Goal: Information Seeking & Learning: Learn about a topic

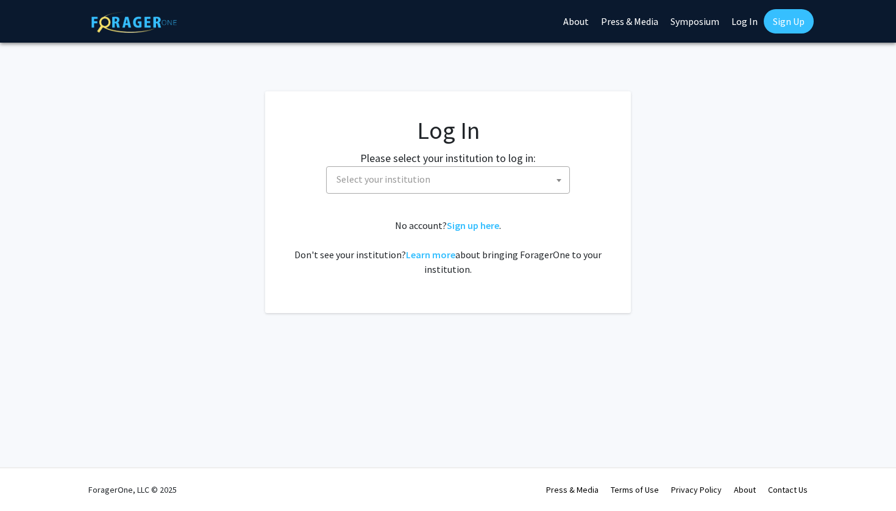
click at [440, 175] on span "Select your institution" at bounding box center [451, 179] width 238 height 25
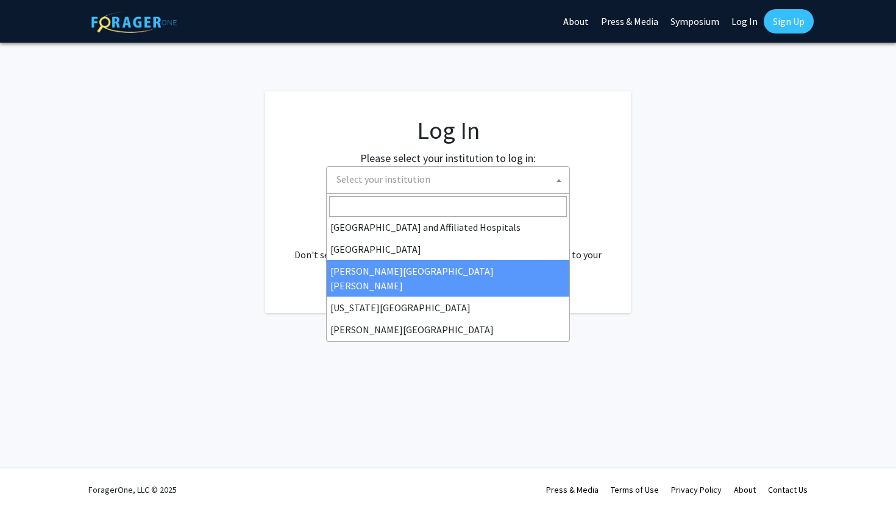
scroll to position [180, 0]
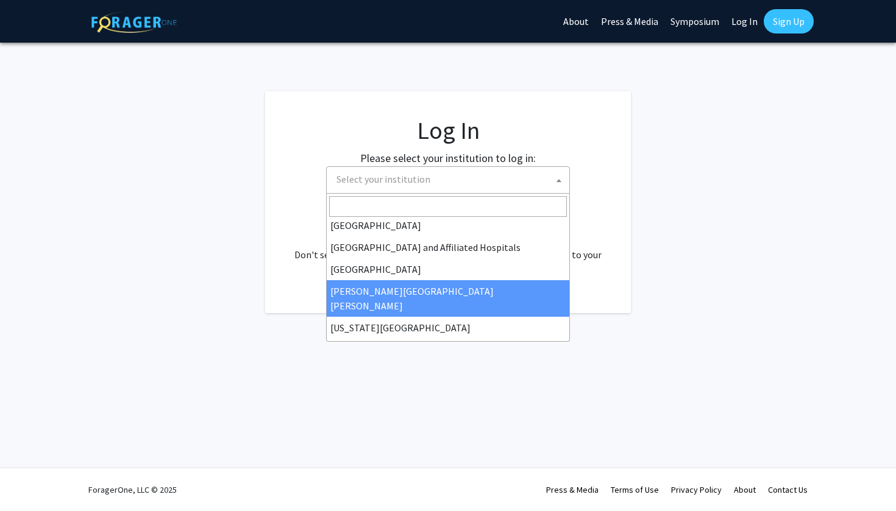
select select "1"
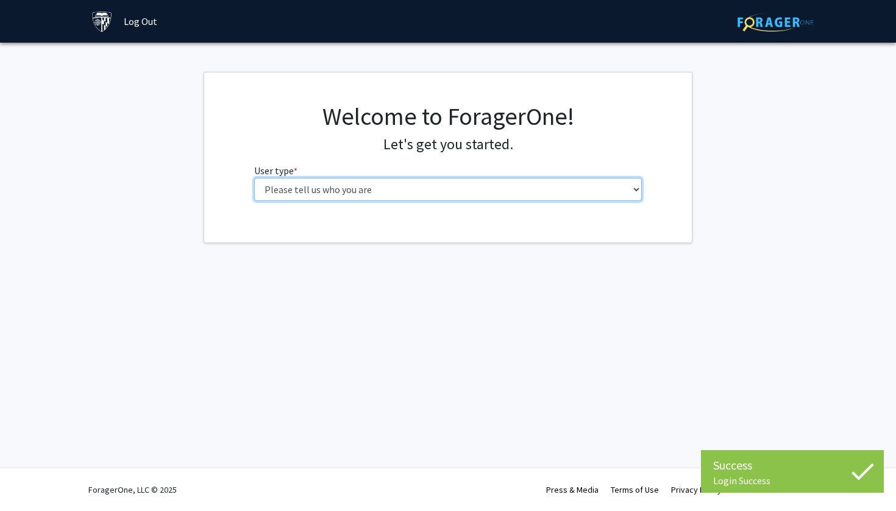
select select "3: doc"
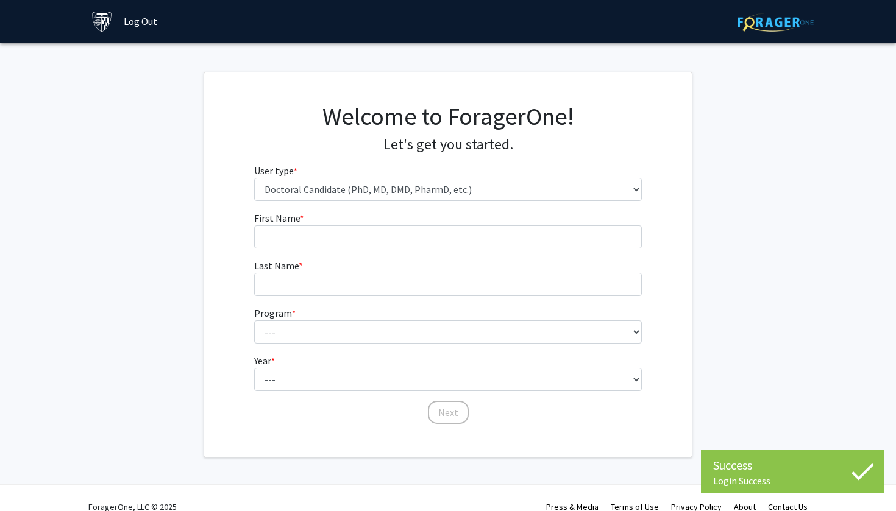
click at [374, 216] on fg-input "First Name * required" at bounding box center [448, 230] width 388 height 38
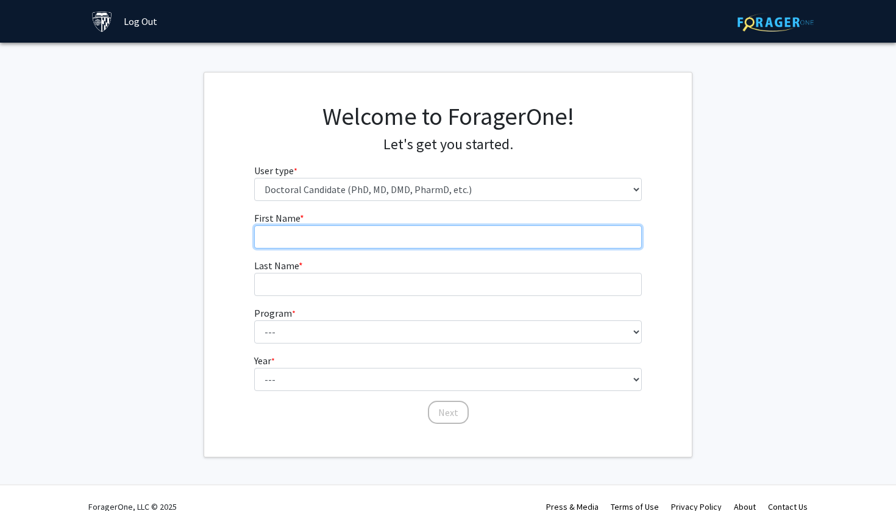
click at [379, 238] on input "First Name * required" at bounding box center [448, 237] width 388 height 23
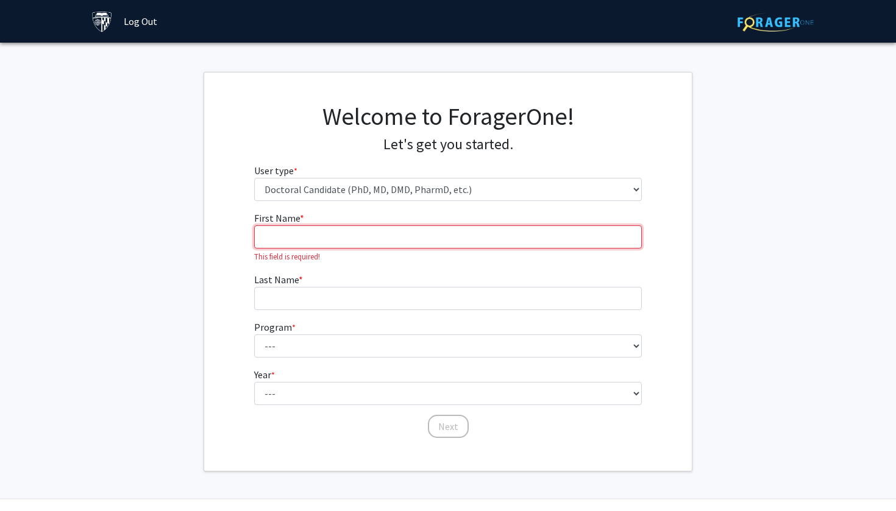
click at [374, 235] on input "First Name * required" at bounding box center [448, 237] width 388 height 23
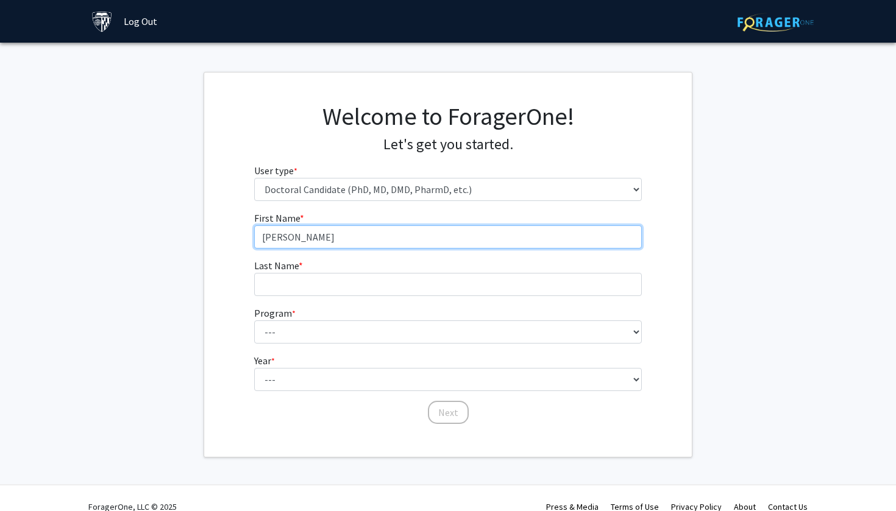
type input "Jay"
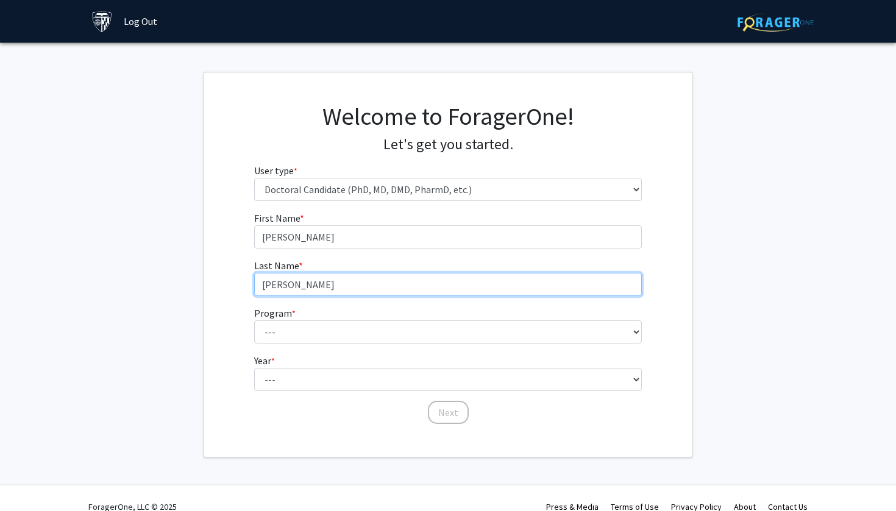
type input "Patel"
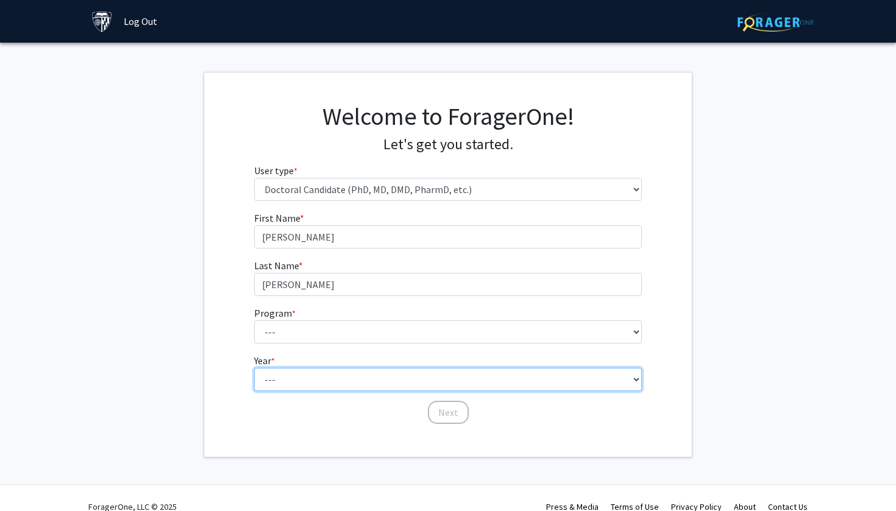
click at [366, 377] on fg-select "Year * required --- First Year Second Year Third Year Fourth Year Fifth Year Si…" at bounding box center [448, 373] width 388 height 38
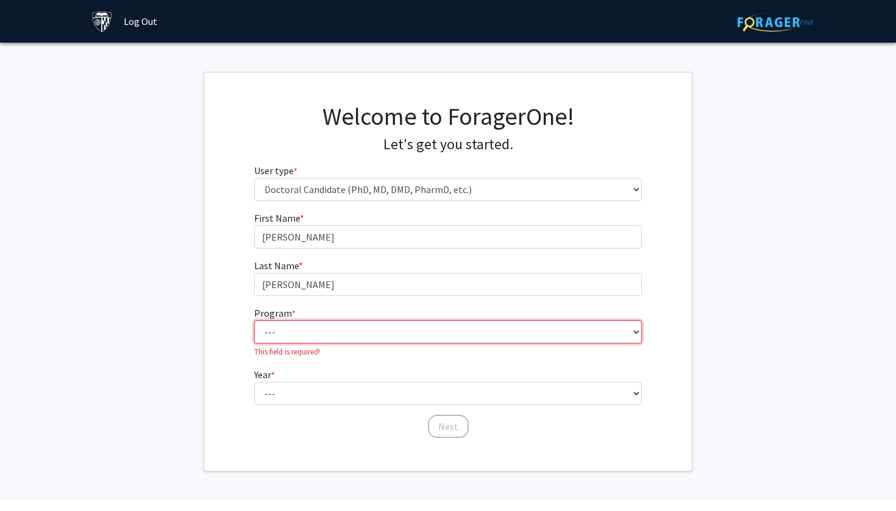
click at [362, 336] on select "--- Adult-Gerontological Acute Care Nurse Practitioner Adult-Gerontological Cri…" at bounding box center [448, 332] width 388 height 23
select select "22: 25"
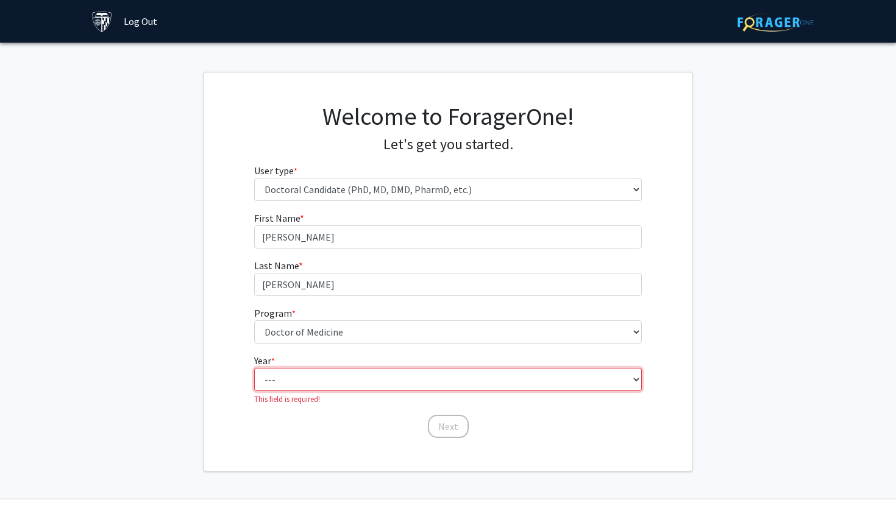
click at [345, 376] on select "--- First Year Second Year Third Year Fourth Year Fifth Year Sixth Year Seventh…" at bounding box center [448, 379] width 388 height 23
select select "1: first_year"
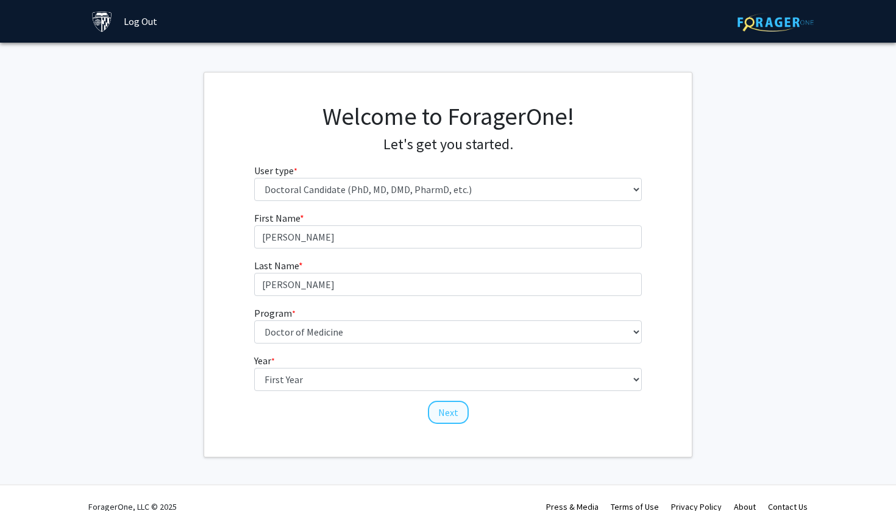
click at [441, 419] on button "Next" at bounding box center [448, 412] width 41 height 23
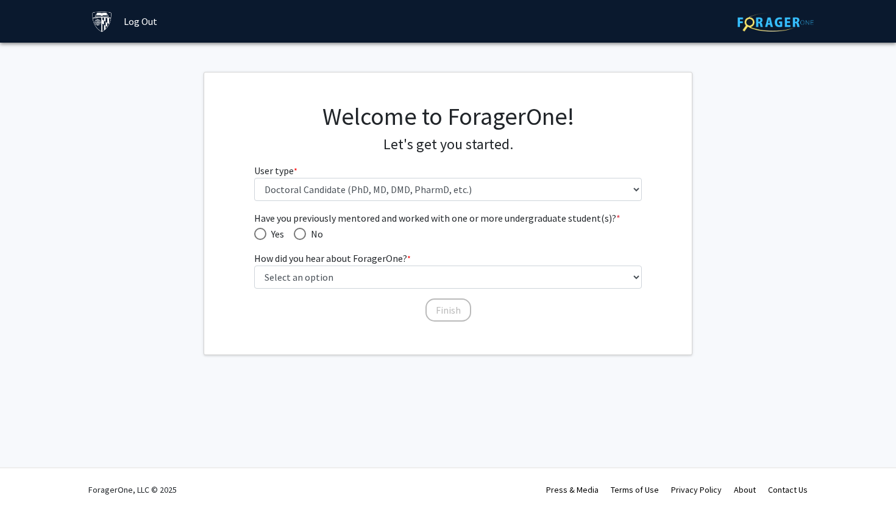
click at [301, 233] on span "Have you previously mentored and worked with one or more undergraduate student(…" at bounding box center [300, 234] width 12 height 12
click at [301, 233] on input "No" at bounding box center [300, 234] width 12 height 12
radio input "true"
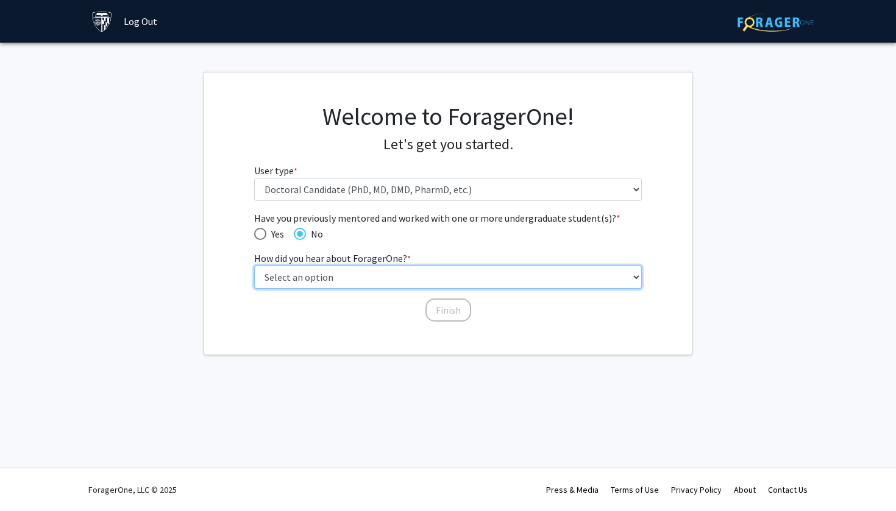
select select "1: peer_recommendation"
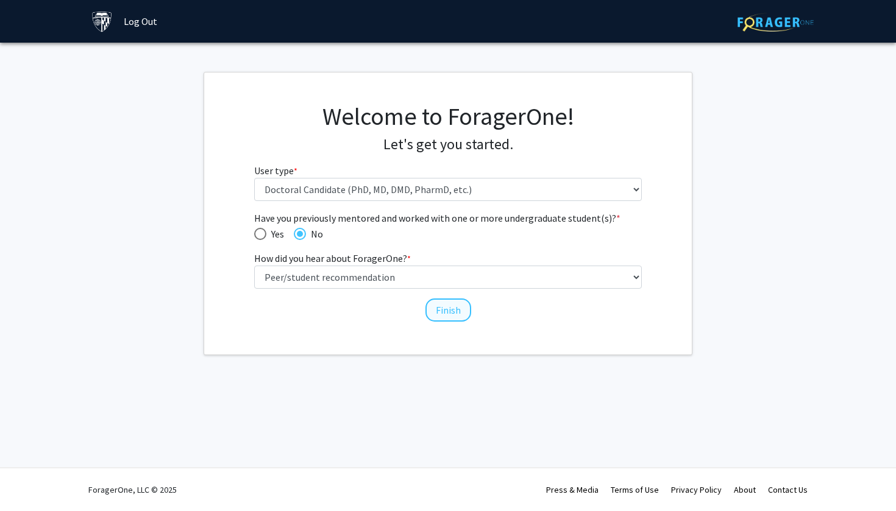
click at [447, 307] on button "Finish" at bounding box center [449, 310] width 46 height 23
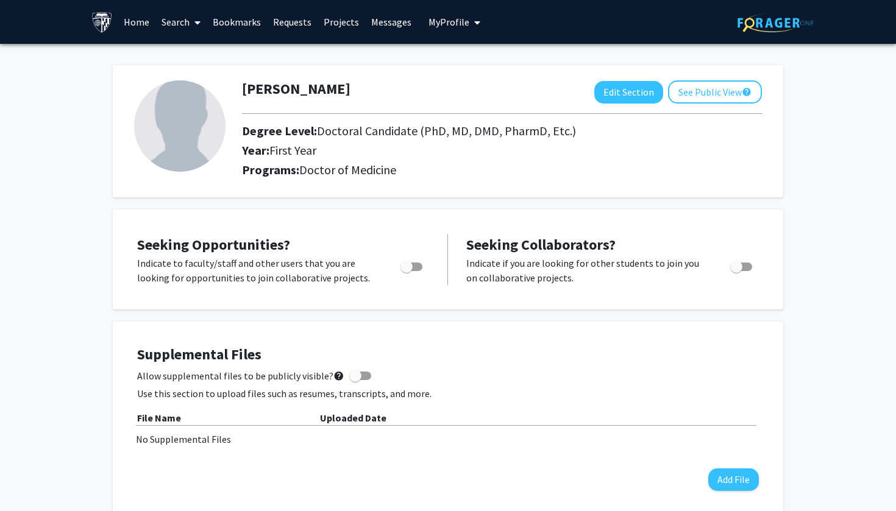
click at [183, 21] on link "Search" at bounding box center [180, 22] width 51 height 43
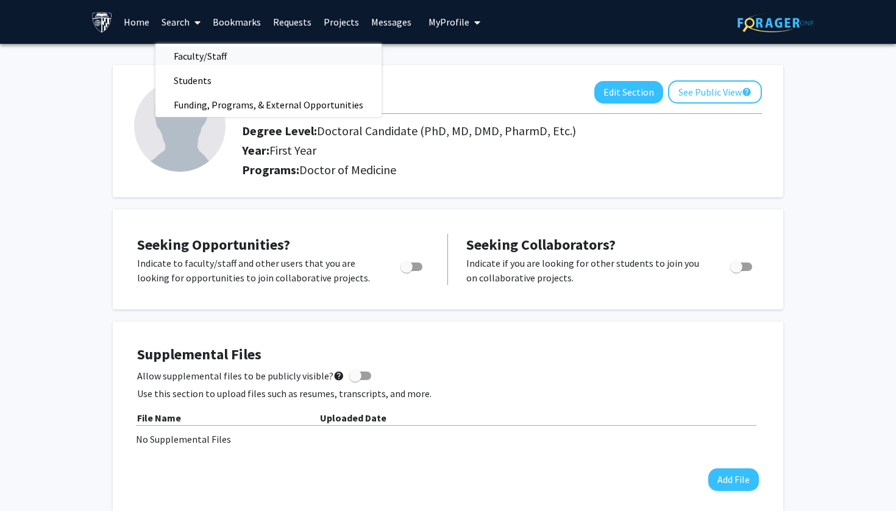
click at [202, 55] on span "Faculty/Staff" at bounding box center [200, 56] width 90 height 24
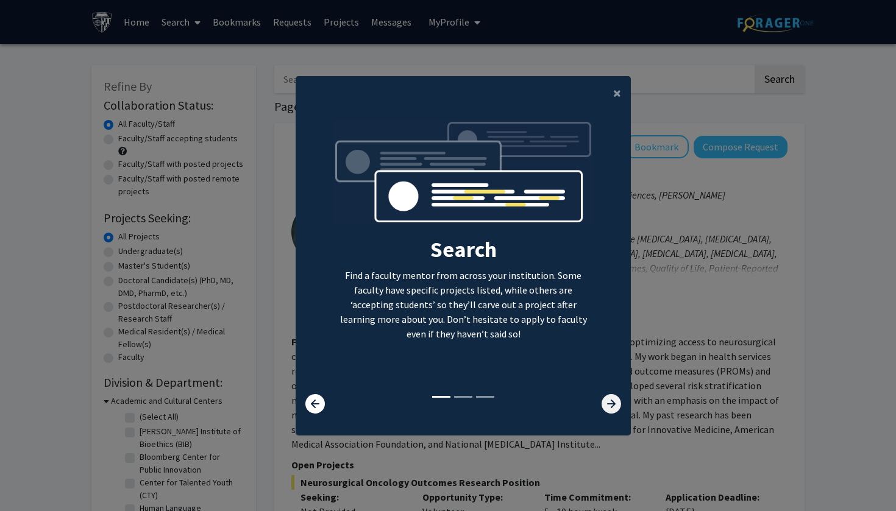
click at [612, 414] on icon at bounding box center [612, 404] width 20 height 20
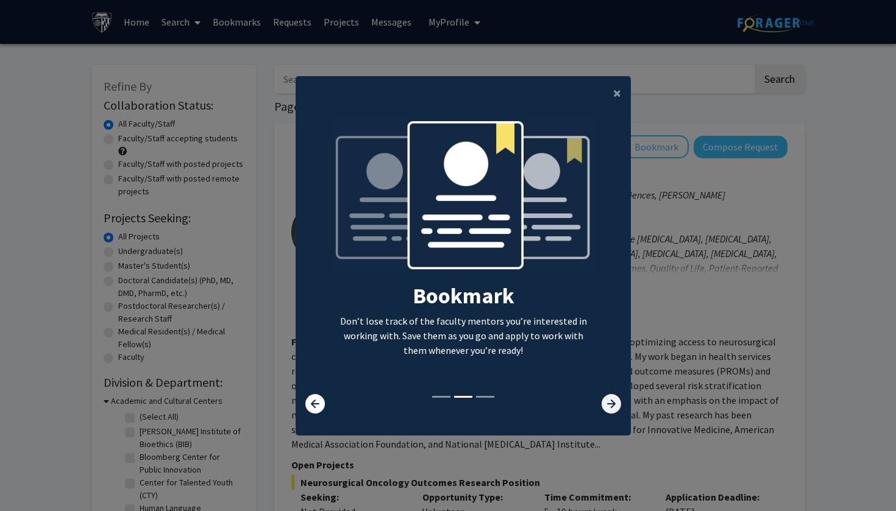
click at [612, 414] on icon at bounding box center [612, 404] width 20 height 20
click at [610, 411] on icon at bounding box center [612, 404] width 20 height 20
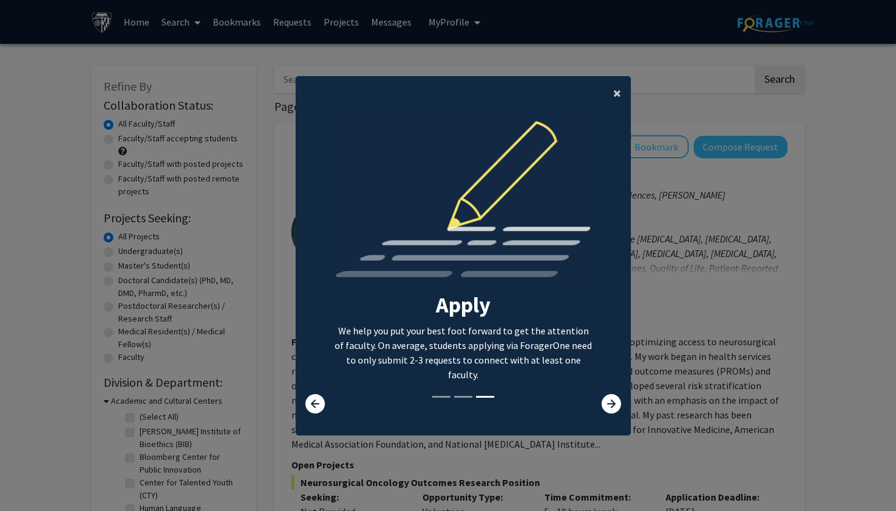
click at [613, 85] on button "×" at bounding box center [617, 93] width 27 height 34
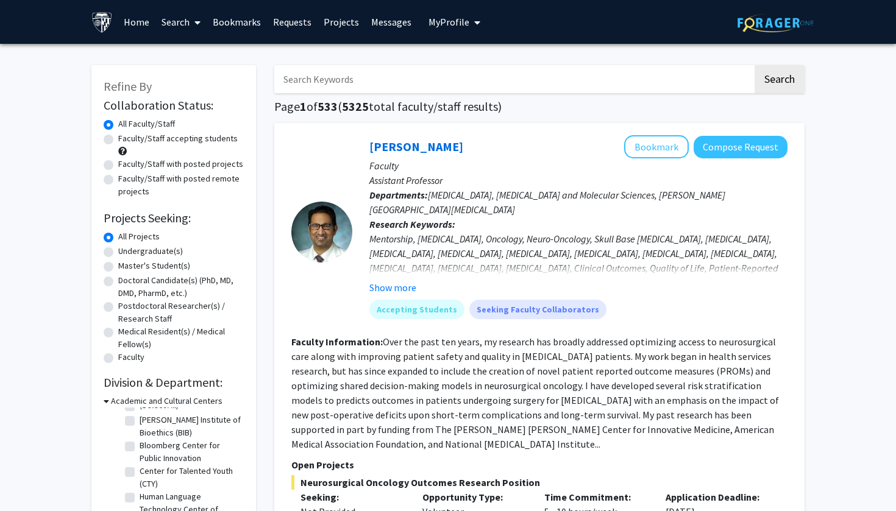
click at [415, 76] on input "Search Keywords" at bounding box center [513, 79] width 479 height 28
type input "anesthesiology"
click at [779, 81] on button "Search" at bounding box center [780, 79] width 50 height 28
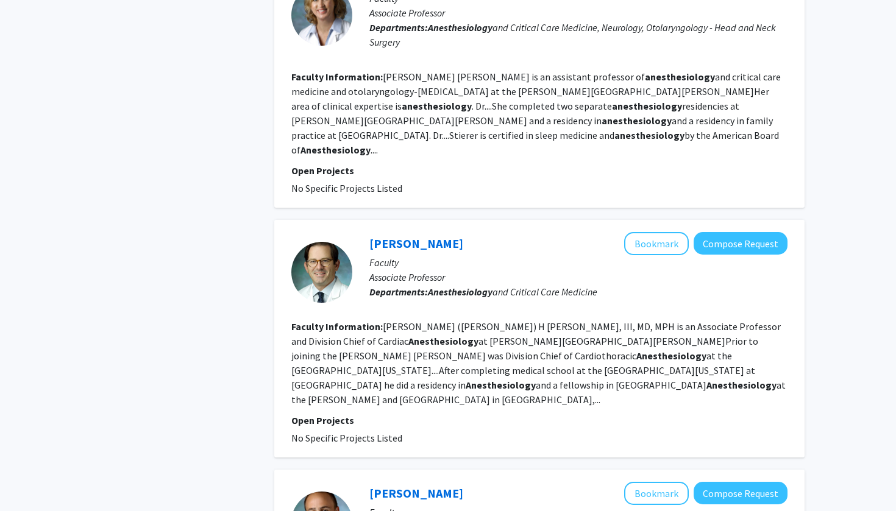
scroll to position [1335, 0]
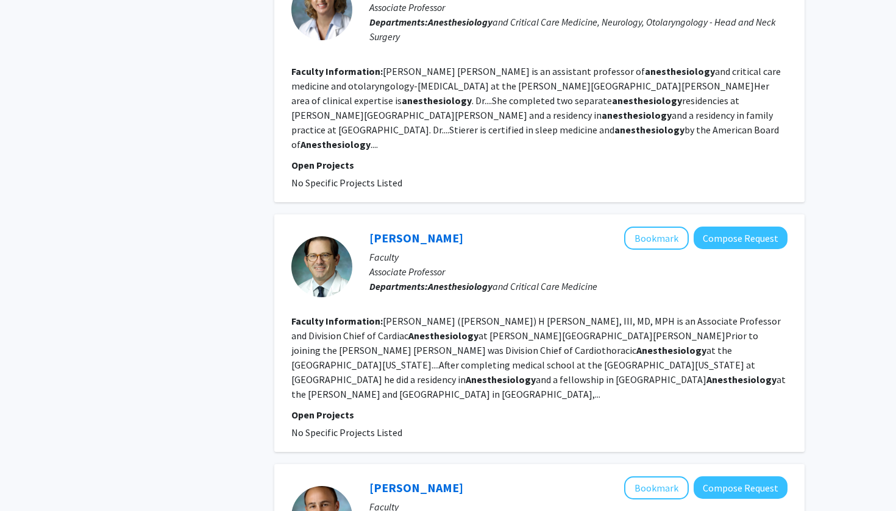
click at [540, 408] on p "Open Projects" at bounding box center [539, 415] width 496 height 15
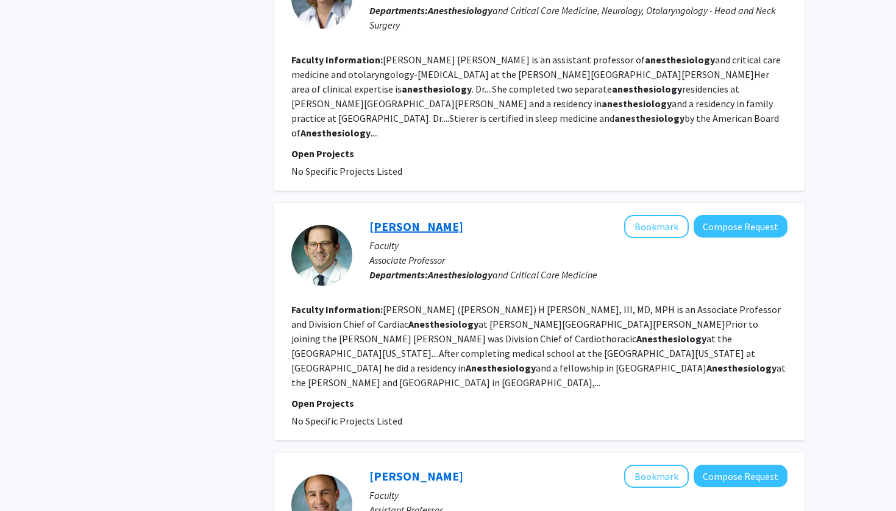
click at [413, 219] on link "Jake Abernathy" at bounding box center [416, 226] width 94 height 15
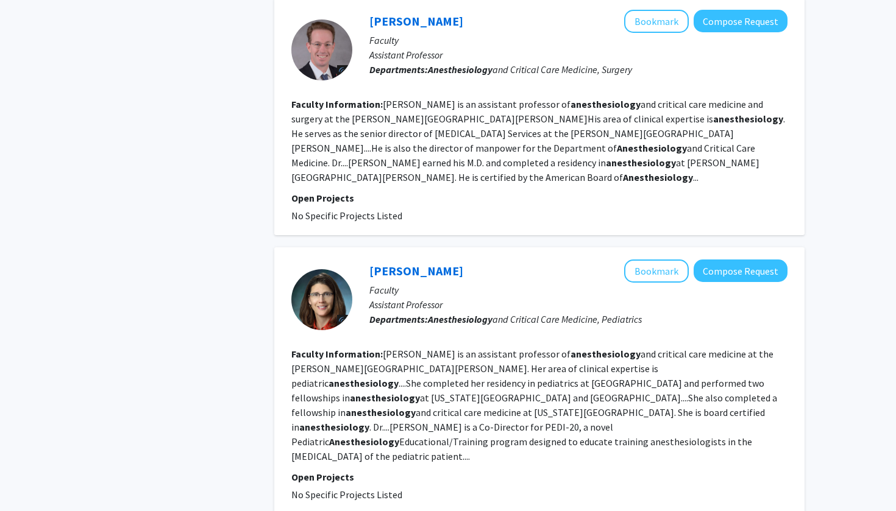
scroll to position [2330, 0]
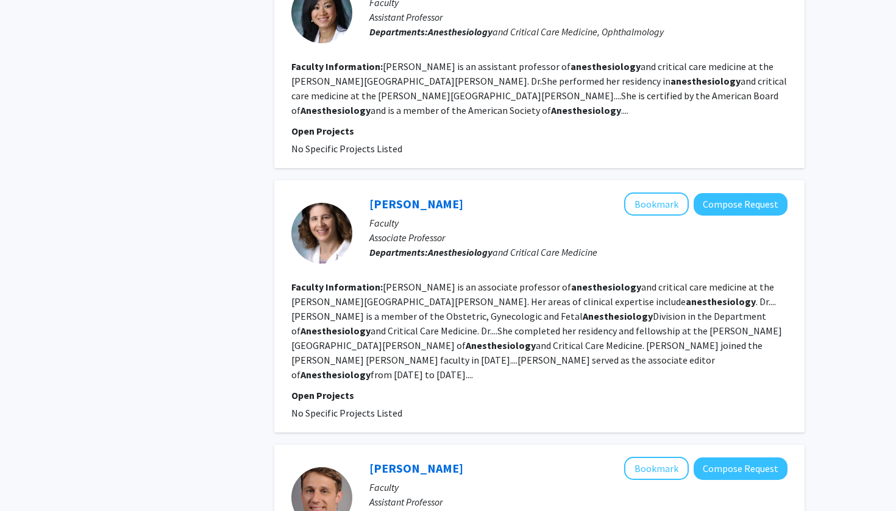
scroll to position [680, 0]
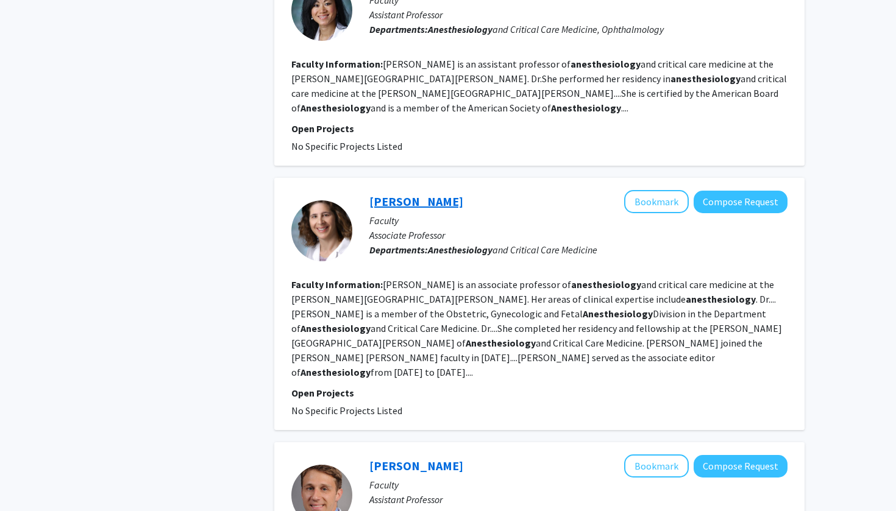
click at [429, 194] on link "Karen Lindeman" at bounding box center [416, 201] width 94 height 15
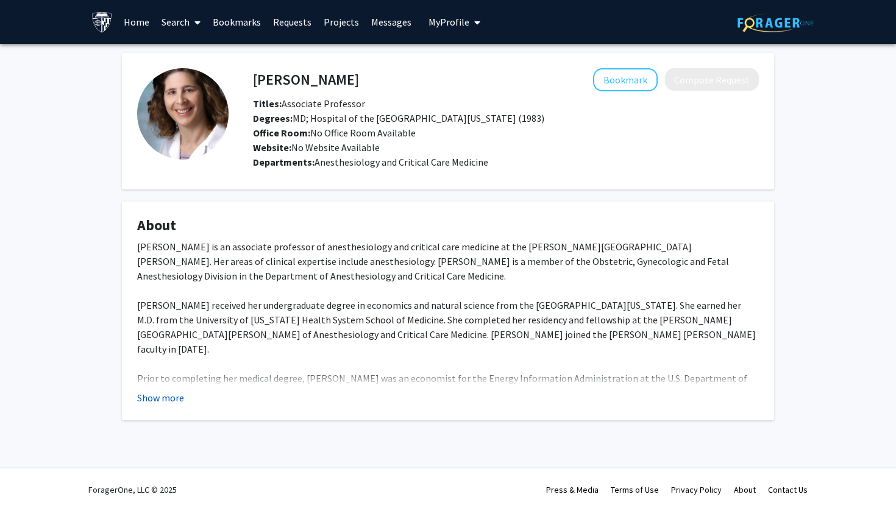
click at [160, 392] on button "Show more" at bounding box center [160, 398] width 47 height 15
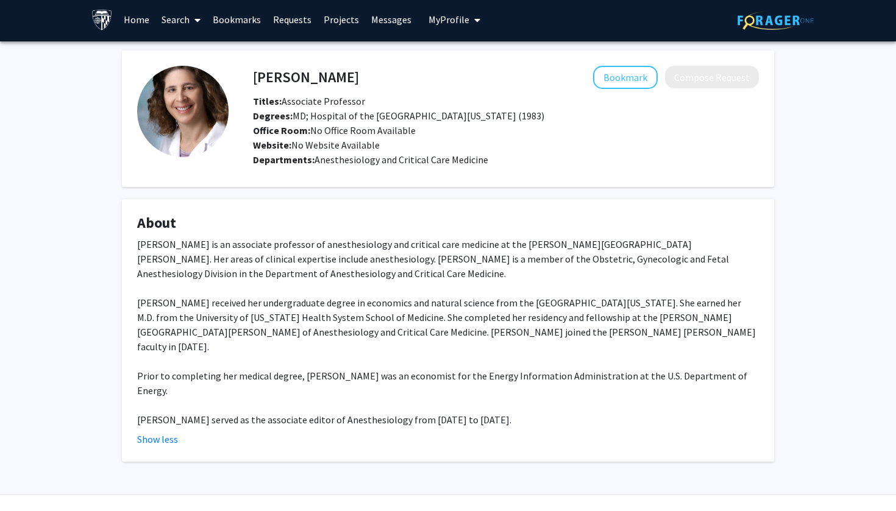
scroll to position [1, 0]
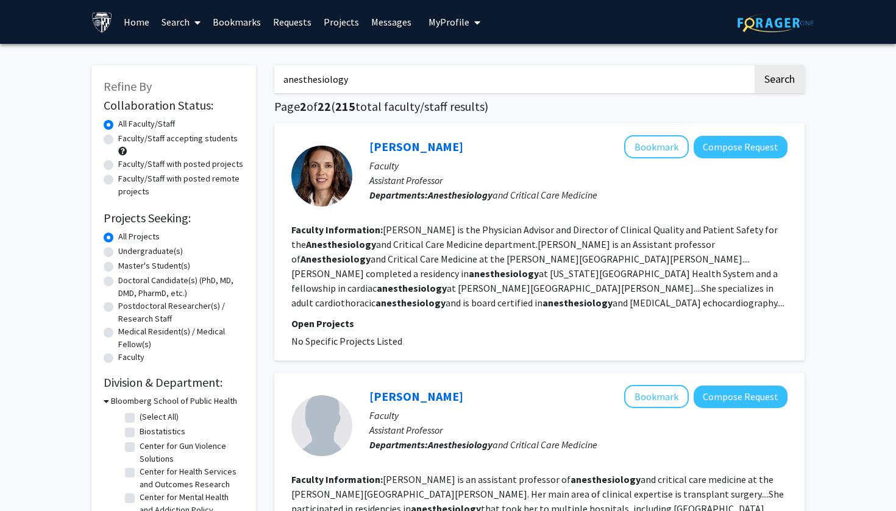
click at [416, 76] on input "anesthesiology" at bounding box center [513, 79] width 479 height 28
type input "anesthesiology"
click at [519, 104] on h1 "Page 2 of 22 ( 215 total faculty/staff results)" at bounding box center [539, 106] width 530 height 15
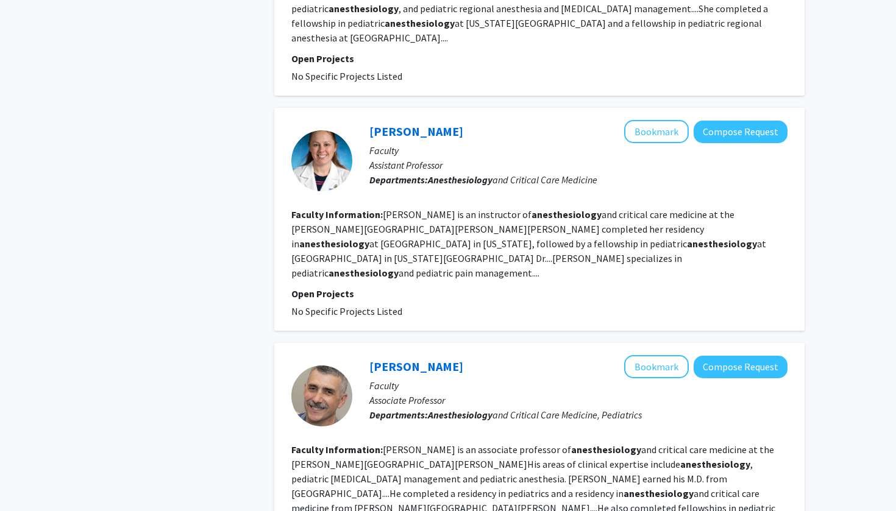
scroll to position [1741, 0]
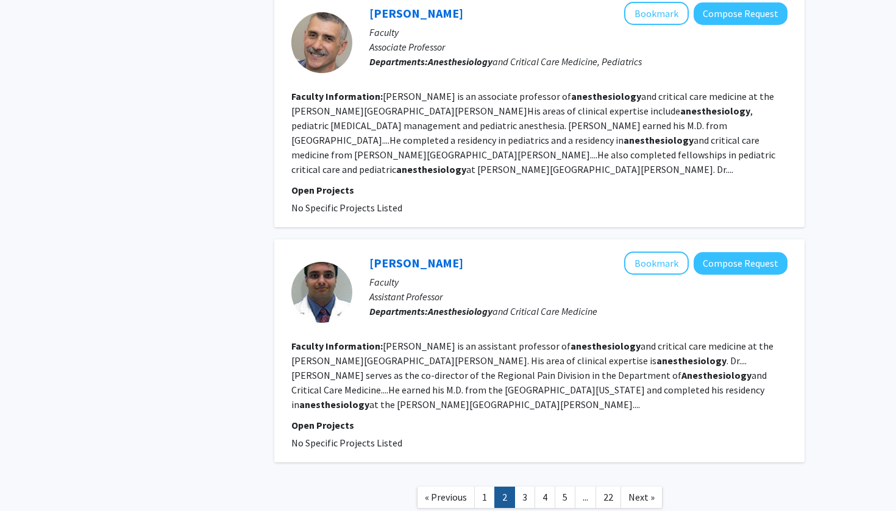
scroll to position [2089, 0]
click at [530, 488] on link "3" at bounding box center [525, 498] width 21 height 21
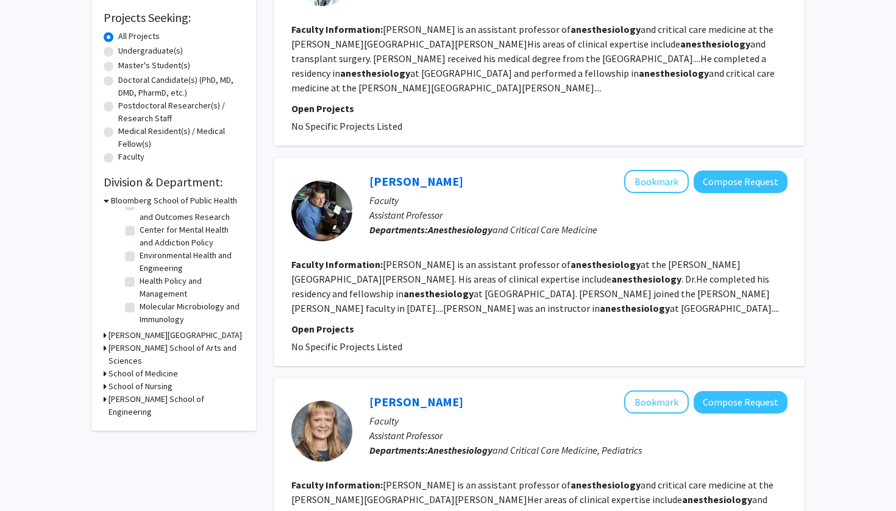
scroll to position [202, 0]
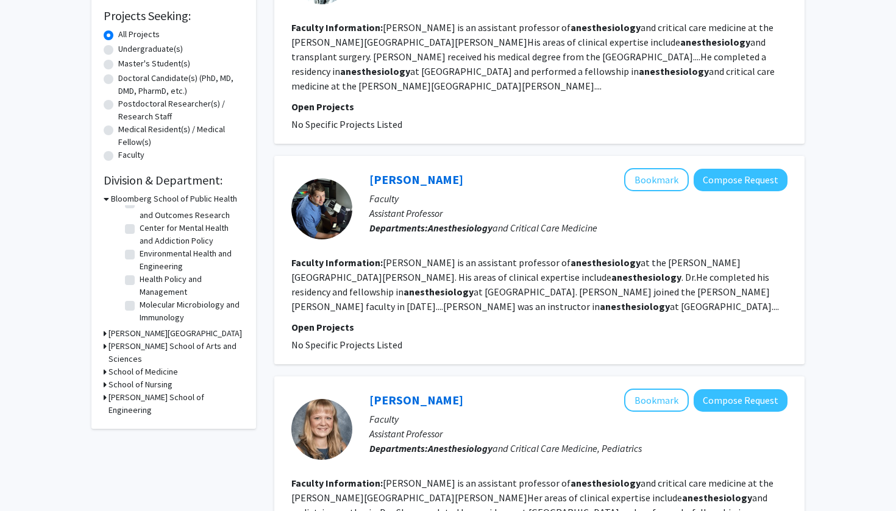
click at [140, 366] on h3 "School of Medicine" at bounding box center [143, 372] width 69 height 13
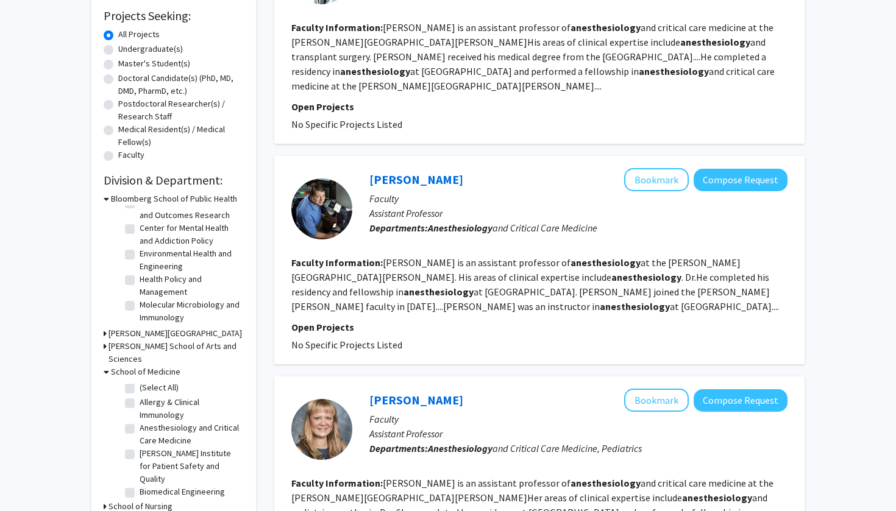
scroll to position [301, 0]
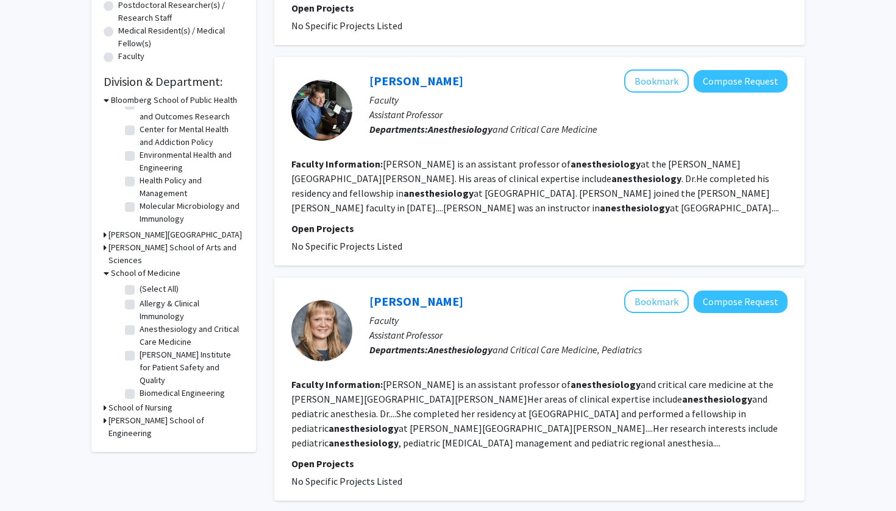
click at [140, 323] on label "Anesthesiology and Critical Care Medicine" at bounding box center [190, 336] width 101 height 26
click at [140, 323] on input "Anesthesiology and Critical Care Medicine" at bounding box center [144, 327] width 8 height 8
checkbox input "true"
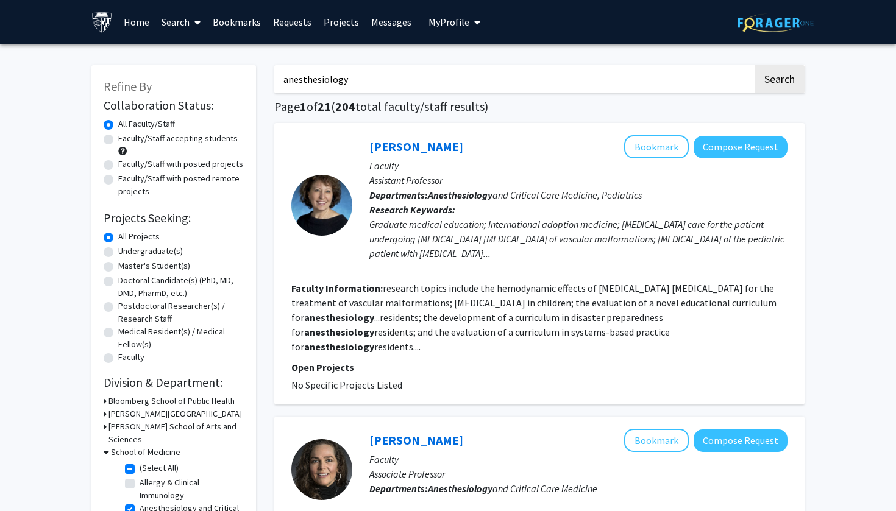
click at [151, 290] on label "Doctoral Candidate(s) (PhD, MD, DMD, PharmD, etc.)" at bounding box center [181, 287] width 126 height 26
click at [126, 282] on input "Doctoral Candidate(s) (PhD, MD, DMD, PharmD, etc.)" at bounding box center [122, 278] width 8 height 8
radio input "true"
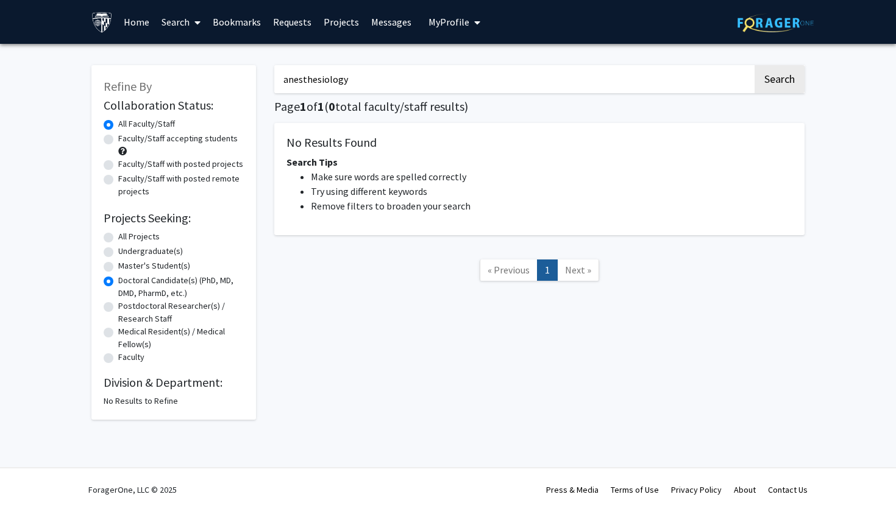
click at [138, 233] on label "All Projects" at bounding box center [138, 236] width 41 height 13
click at [126, 233] on input "All Projects" at bounding box center [122, 234] width 8 height 8
radio input "true"
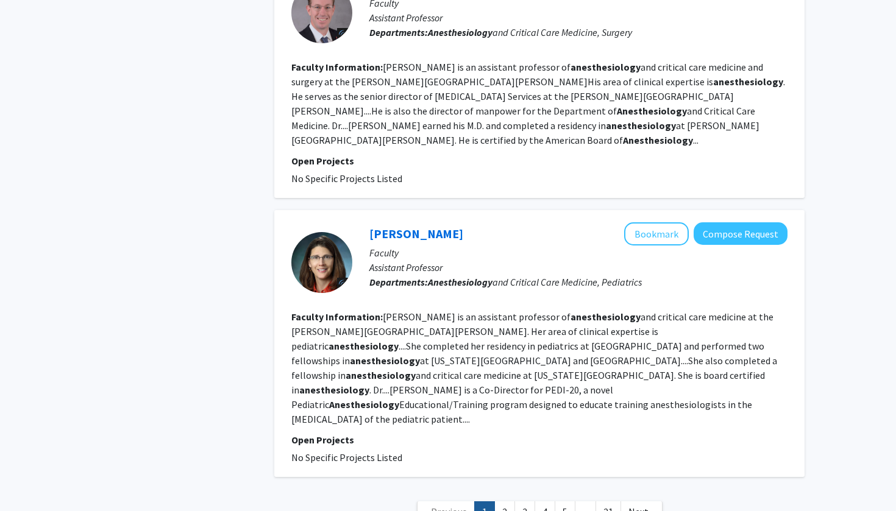
scroll to position [2353, 0]
click at [508, 502] on link "2" at bounding box center [504, 512] width 21 height 21
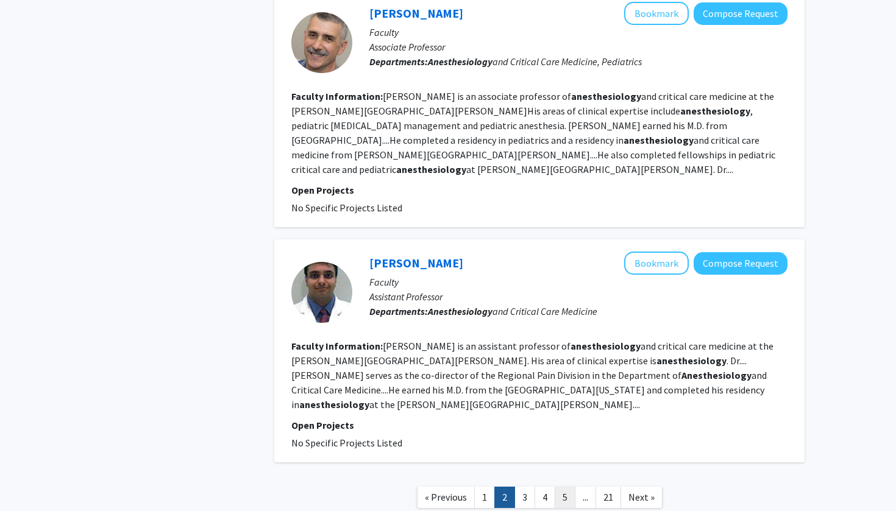
scroll to position [2089, 0]
click at [528, 488] on link "3" at bounding box center [525, 498] width 21 height 21
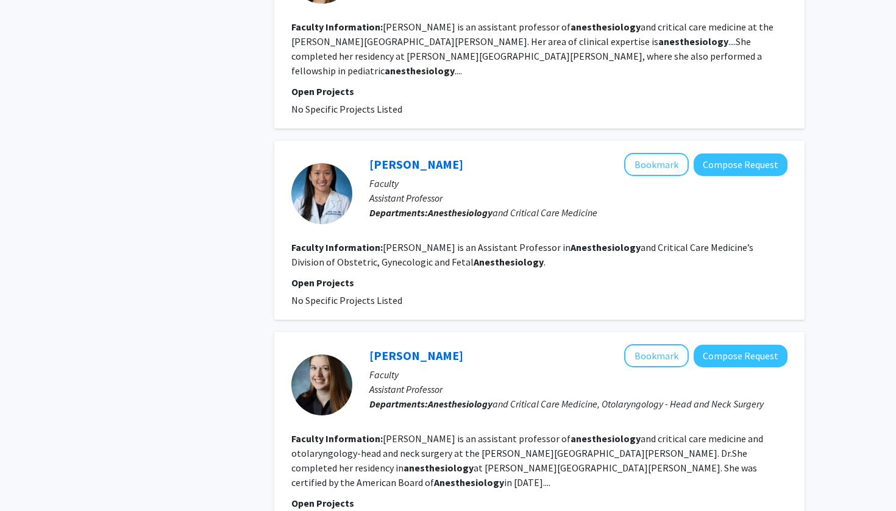
scroll to position [1143, 0]
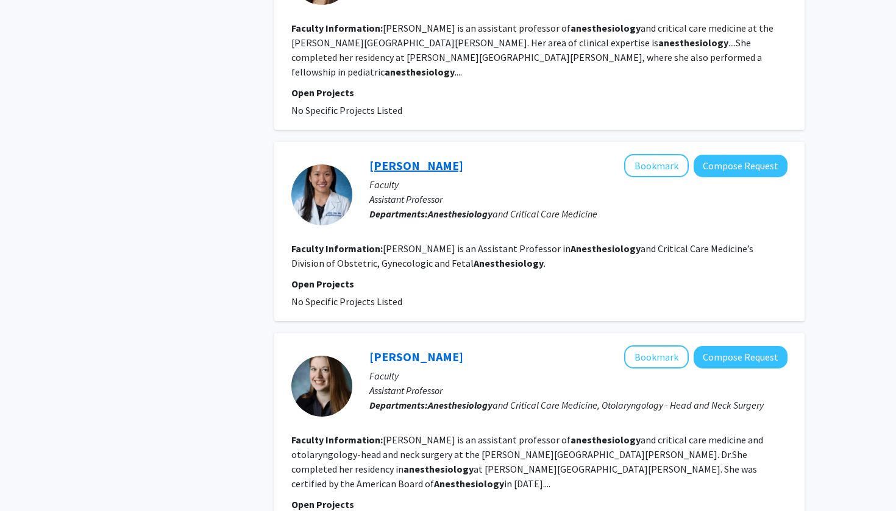
click at [400, 158] on link "Annie Hsu" at bounding box center [416, 165] width 94 height 15
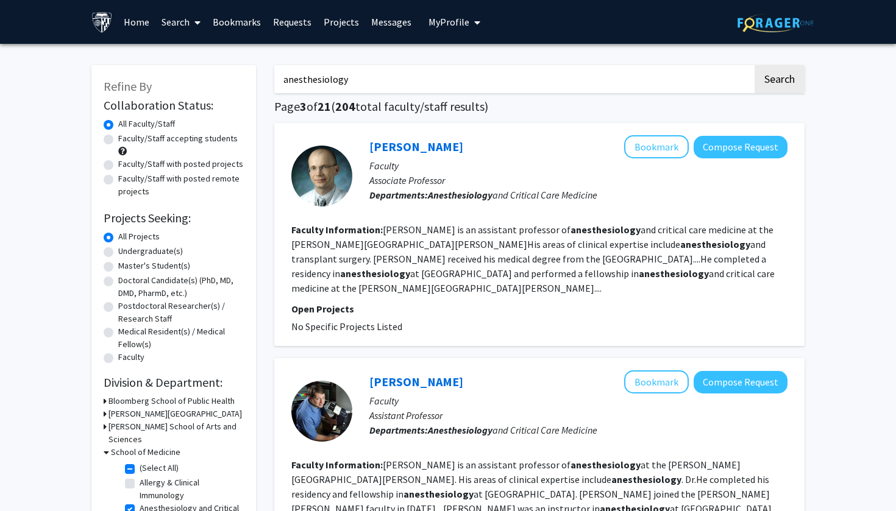
click at [160, 169] on label "Faculty/Staff with posted projects" at bounding box center [180, 164] width 125 height 13
click at [126, 166] on input "Faculty/Staff with posted projects" at bounding box center [122, 162] width 8 height 8
radio input "true"
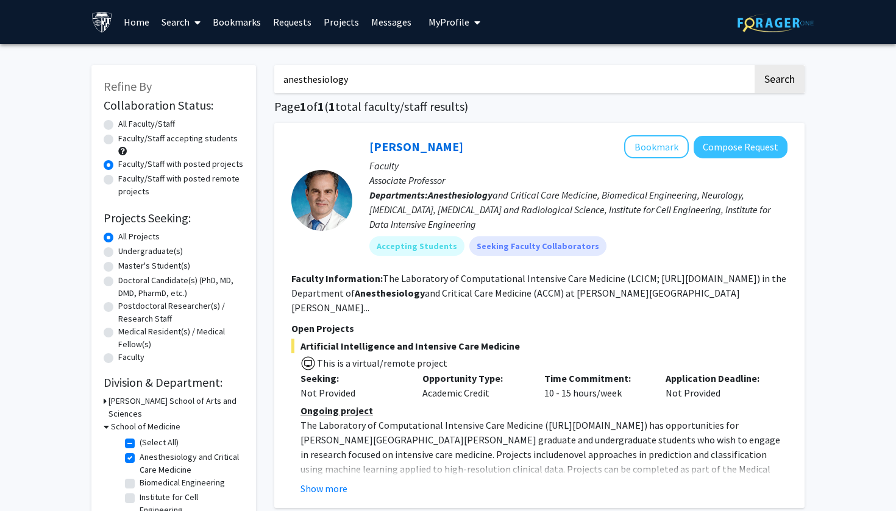
click at [151, 182] on label "Faculty/Staff with posted remote projects" at bounding box center [181, 186] width 126 height 26
click at [126, 180] on input "Faculty/Staff with posted remote projects" at bounding box center [122, 177] width 8 height 8
radio input "true"
click at [154, 142] on label "Faculty/Staff accepting students" at bounding box center [177, 138] width 119 height 13
click at [126, 140] on input "Faculty/Staff accepting students" at bounding box center [122, 136] width 8 height 8
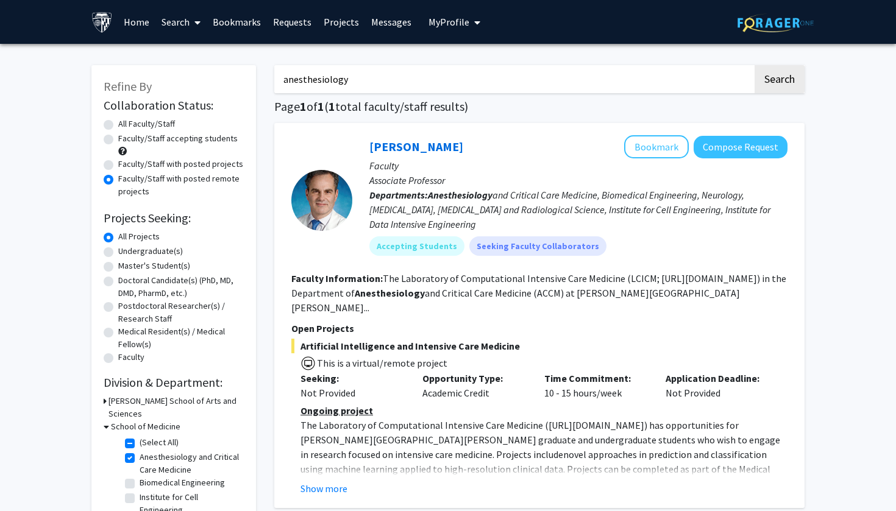
radio input "true"
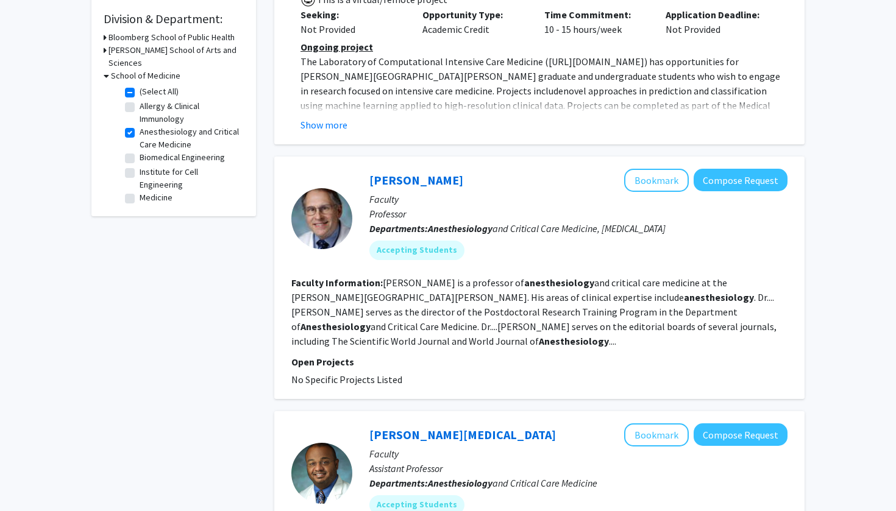
scroll to position [369, 0]
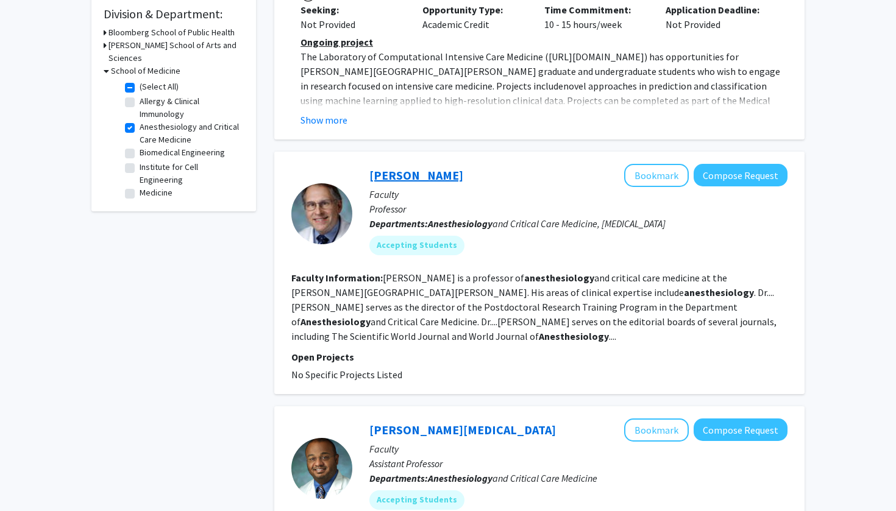
click at [427, 168] on link "Allan Gottschalk" at bounding box center [416, 175] width 94 height 15
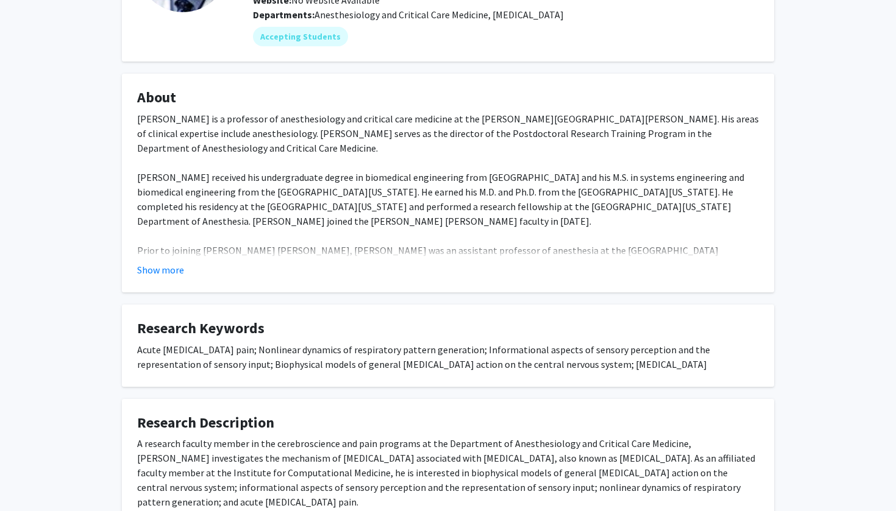
scroll to position [143, 0]
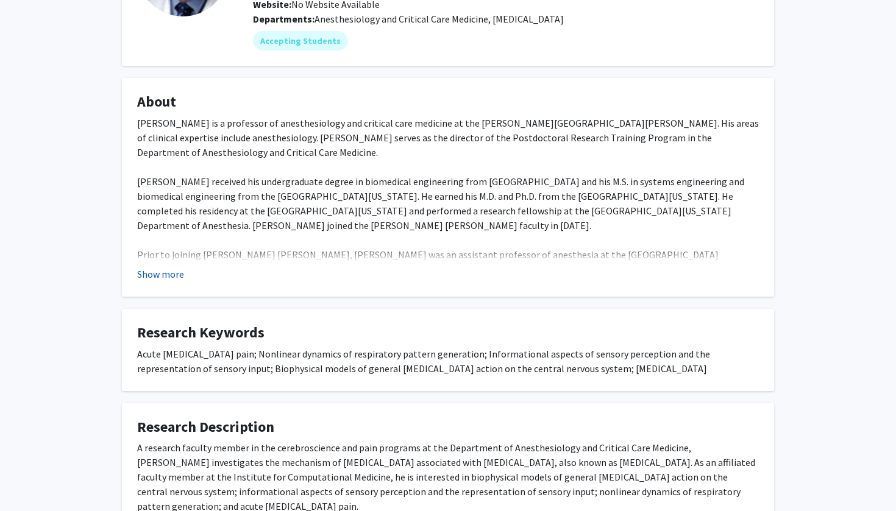
click at [165, 269] on button "Show more" at bounding box center [160, 274] width 47 height 15
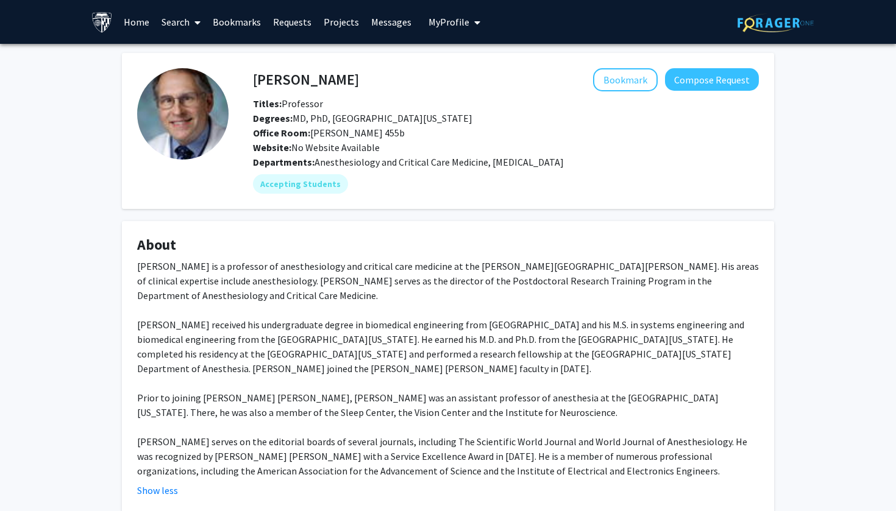
scroll to position [0, 0]
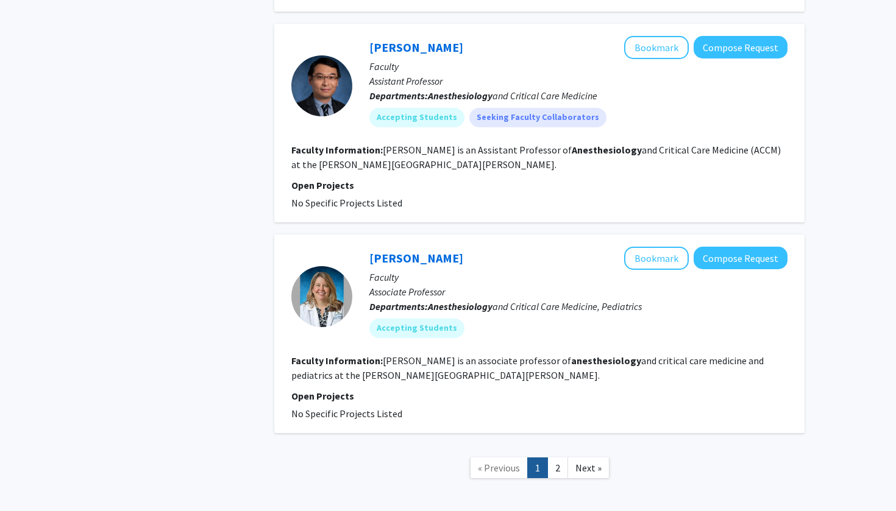
scroll to position [2280, 0]
click at [560, 458] on link "2" at bounding box center [557, 468] width 21 height 21
